Goal: Transaction & Acquisition: Obtain resource

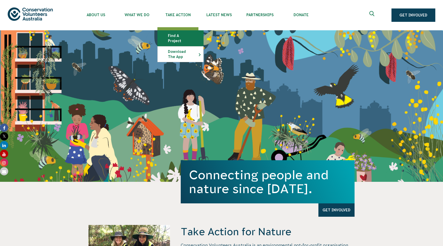
click at [176, 36] on link "Find a project" at bounding box center [181, 38] width 46 height 15
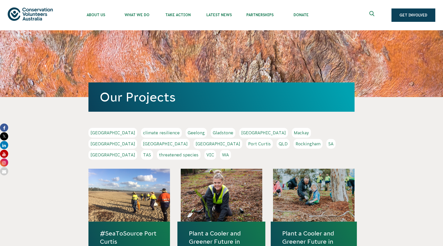
scroll to position [0, 0]
click at [97, 132] on link "Adelaide" at bounding box center [113, 133] width 49 height 10
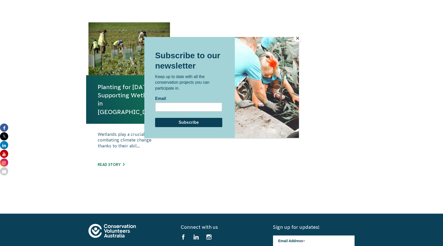
scroll to position [175, 0]
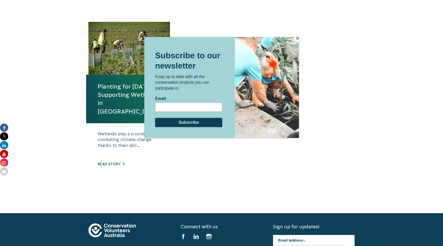
click at [298, 39] on button "Close" at bounding box center [298, 38] width 8 height 8
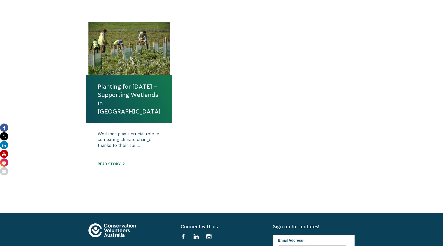
scroll to position [0, 0]
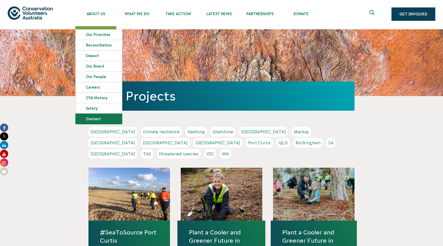
click at [92, 118] on link "Contact" at bounding box center [99, 119] width 46 height 10
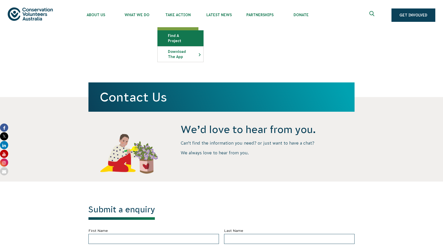
click at [173, 35] on link "Find a project" at bounding box center [181, 38] width 46 height 15
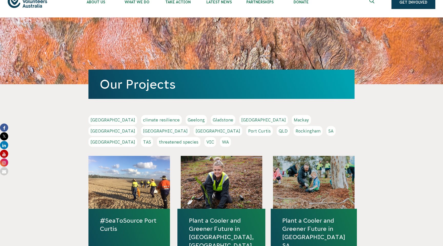
scroll to position [15, 0]
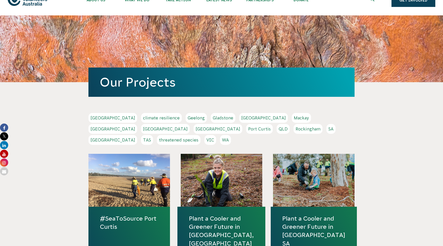
click at [327, 129] on link "SA" at bounding box center [331, 129] width 9 height 10
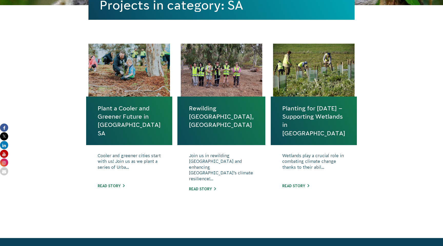
scroll to position [150, 0]
